Goal: Find specific page/section: Find specific page/section

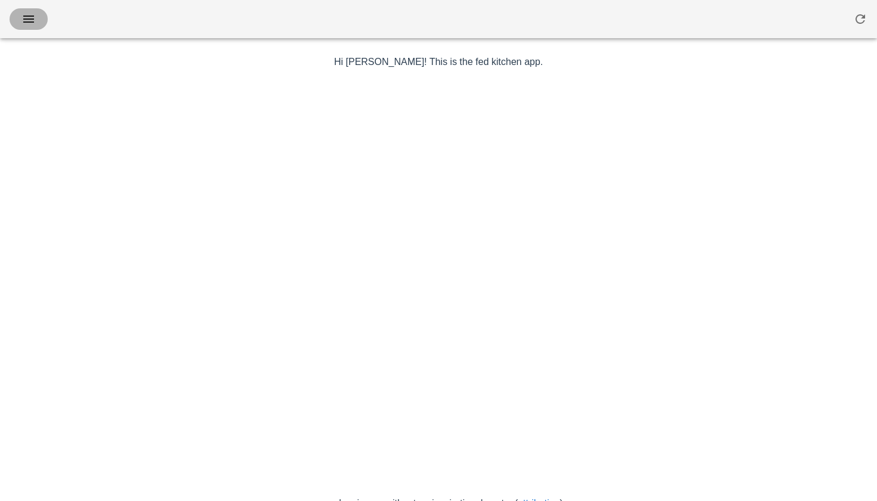
click at [21, 24] on span "button" at bounding box center [28, 19] width 19 height 14
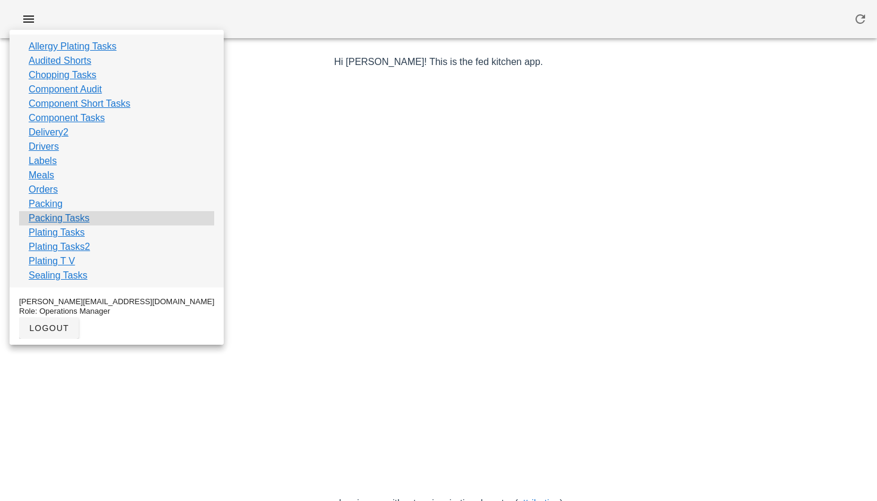
click at [45, 220] on link "Packing Tasks" at bounding box center [59, 218] width 61 height 14
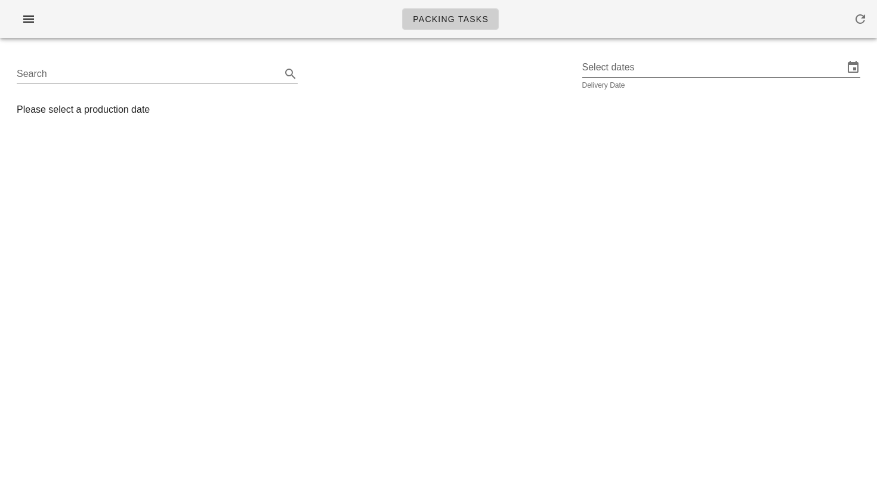
click at [656, 67] on input "Select dates" at bounding box center [713, 67] width 262 height 19
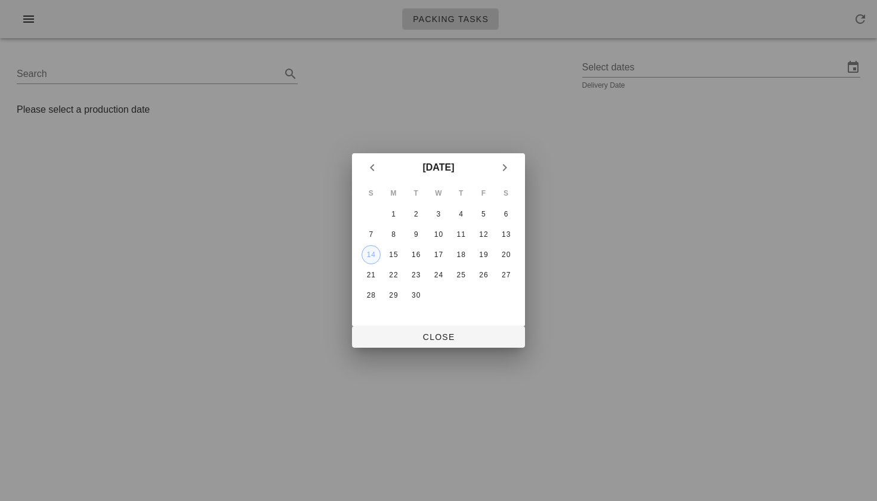
click at [372, 256] on div "14" at bounding box center [371, 255] width 18 height 8
click at [403, 330] on button "Close" at bounding box center [438, 336] width 173 height 21
type input "[DATE]"
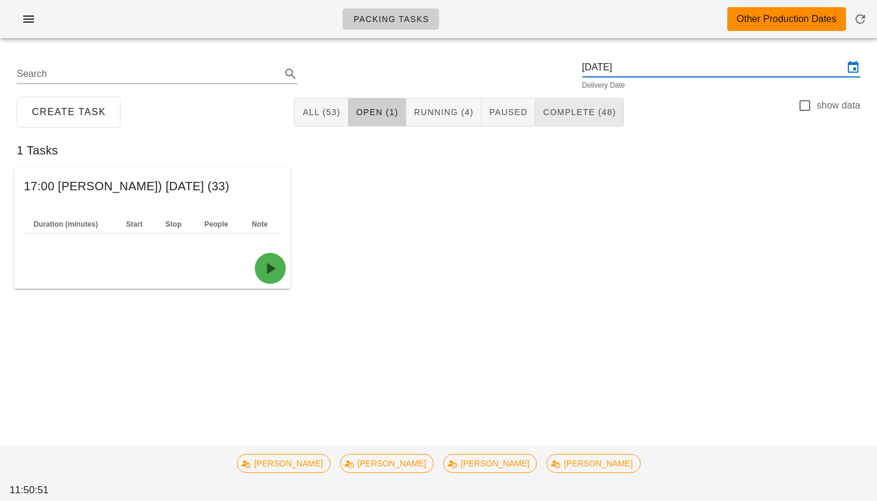
click at [564, 118] on button "Complete (48)" at bounding box center [579, 112] width 88 height 29
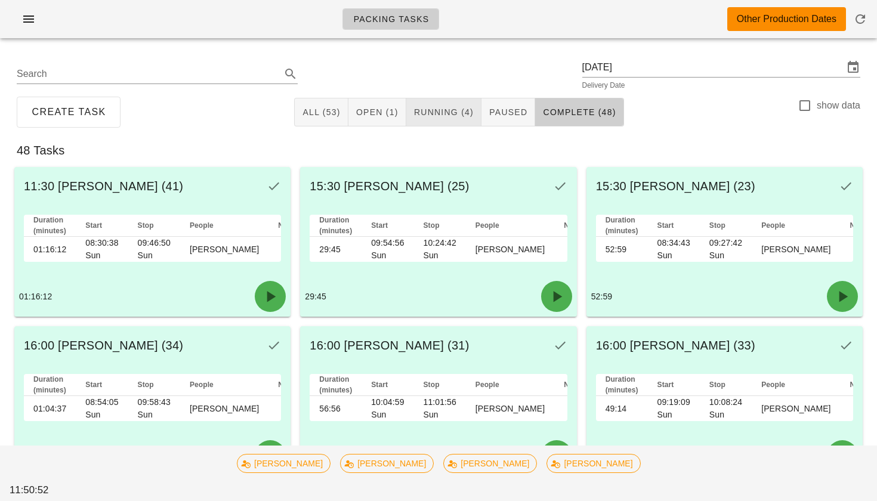
click at [455, 124] on button "Running (4)" at bounding box center [443, 112] width 75 height 29
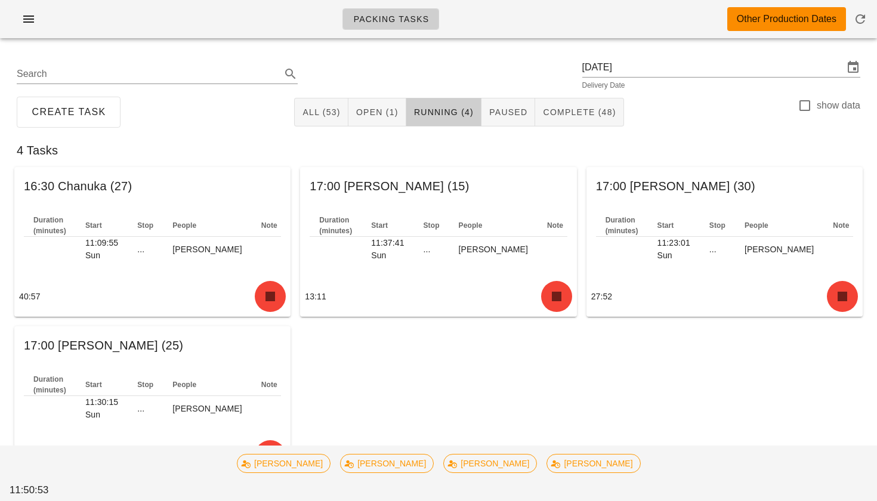
scroll to position [35, 0]
